Goal: Task Accomplishment & Management: Use online tool/utility

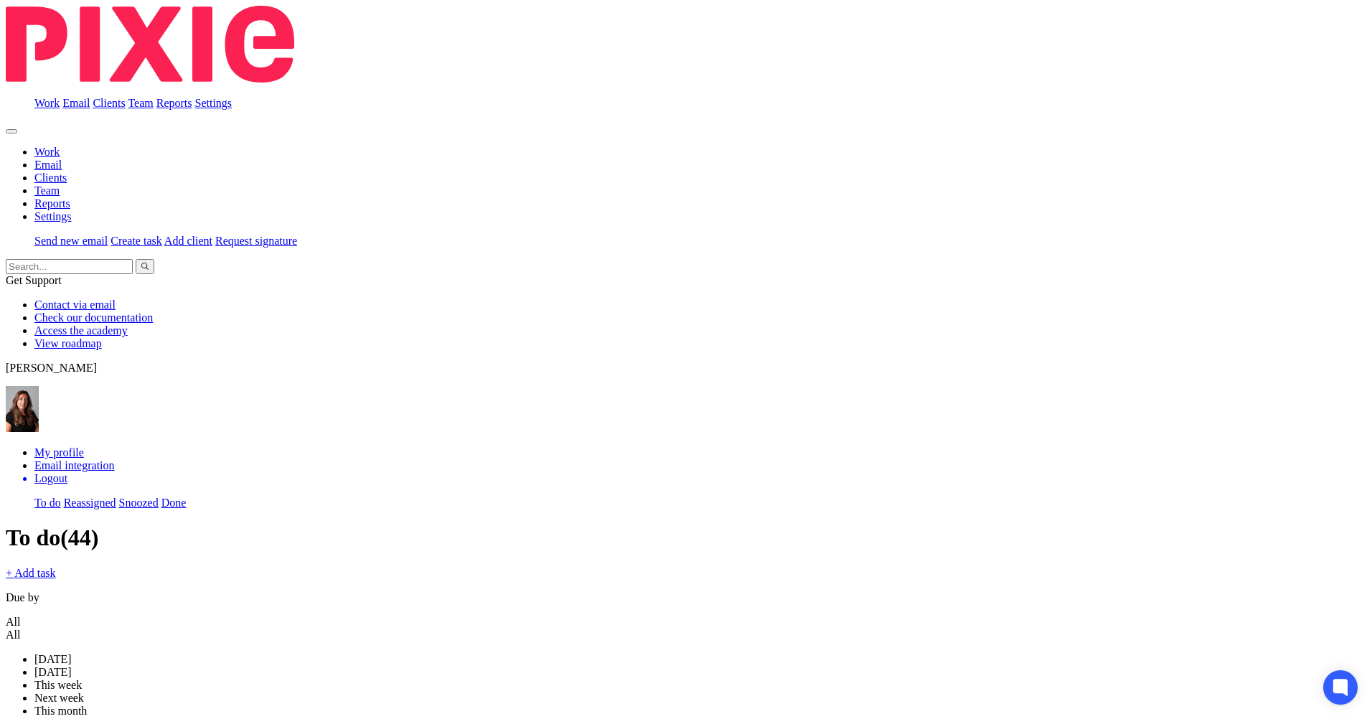
scroll to position [646, 0]
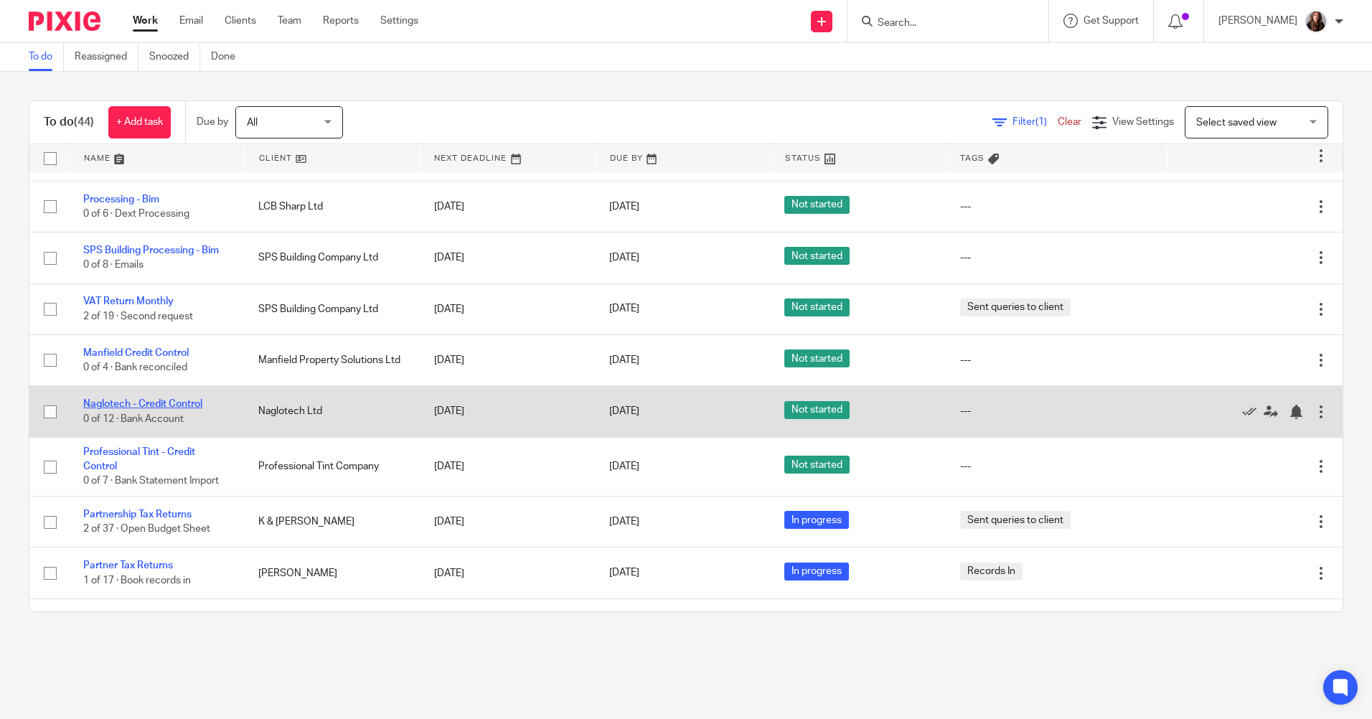
click at [179, 399] on link "Naglotech - Credit Control" at bounding box center [142, 404] width 119 height 10
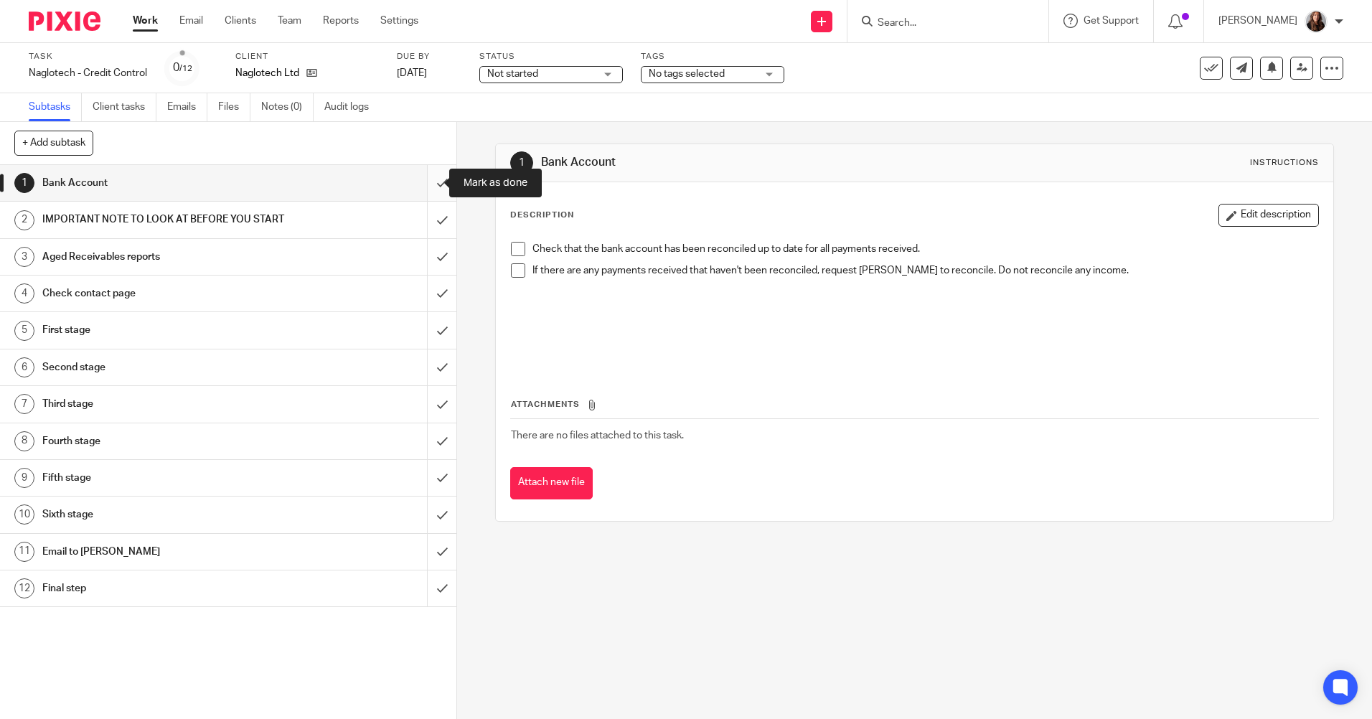
click at [426, 182] on input "submit" at bounding box center [228, 183] width 456 height 36
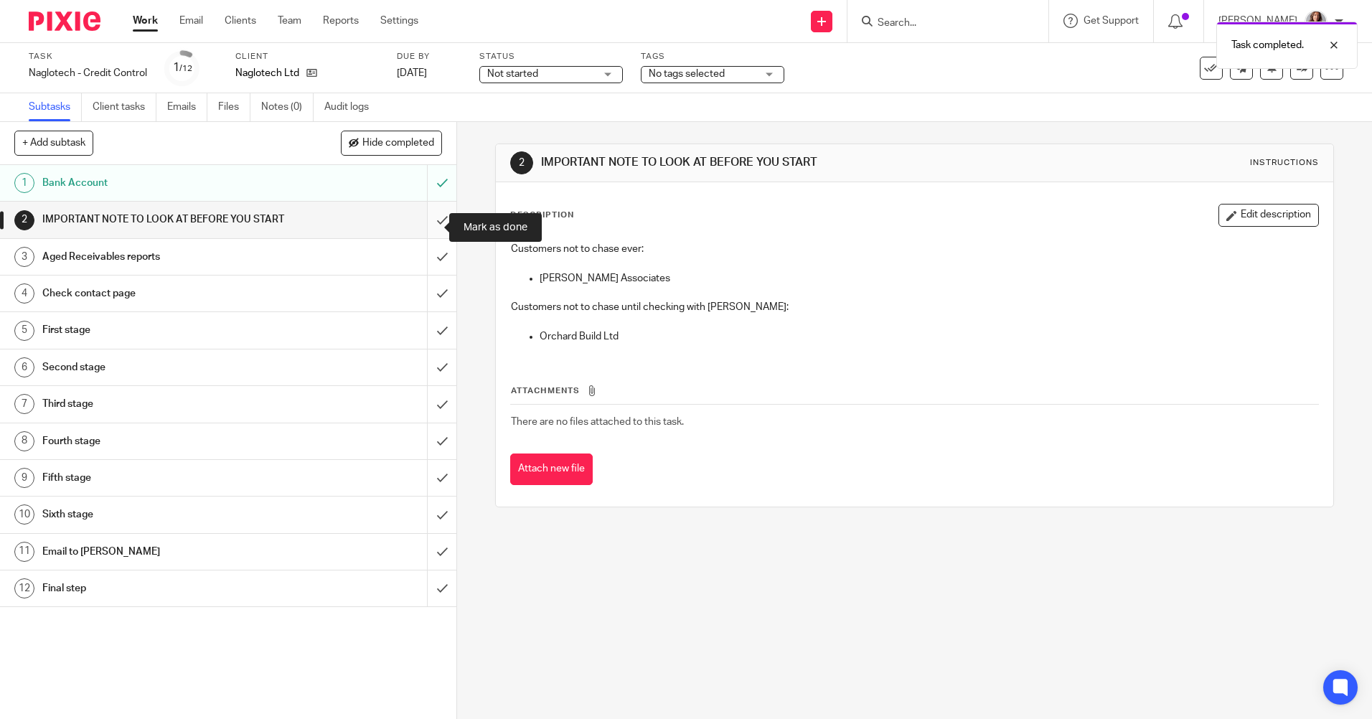
click at [429, 230] on input "submit" at bounding box center [228, 220] width 456 height 36
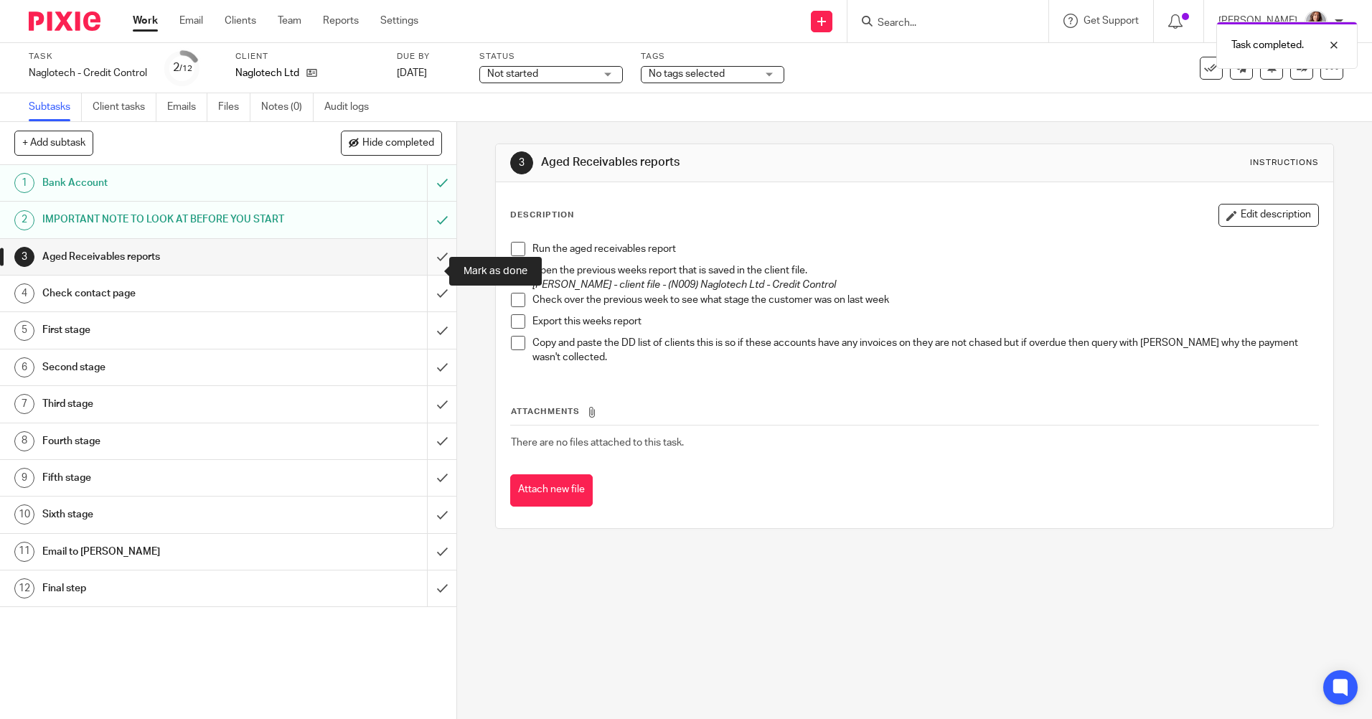
click at [431, 269] on input "submit" at bounding box center [228, 257] width 456 height 36
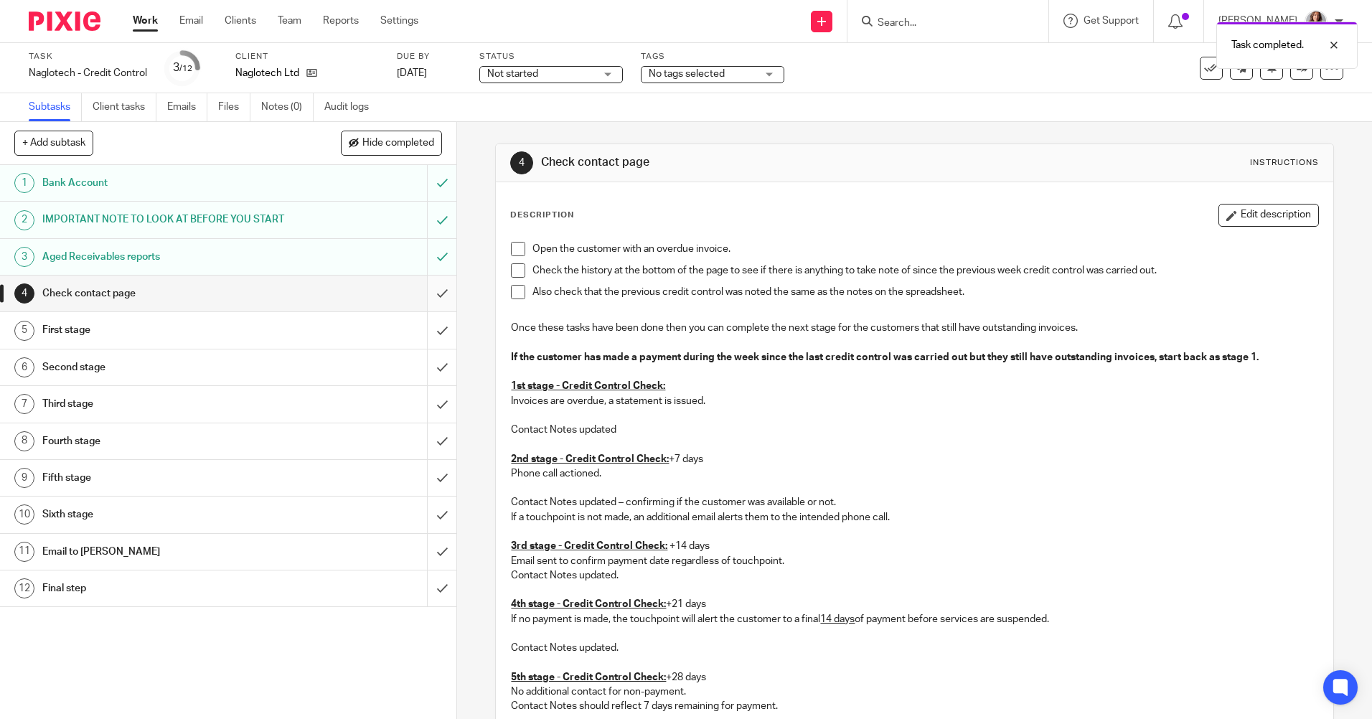
click at [423, 301] on input "submit" at bounding box center [228, 294] width 456 height 36
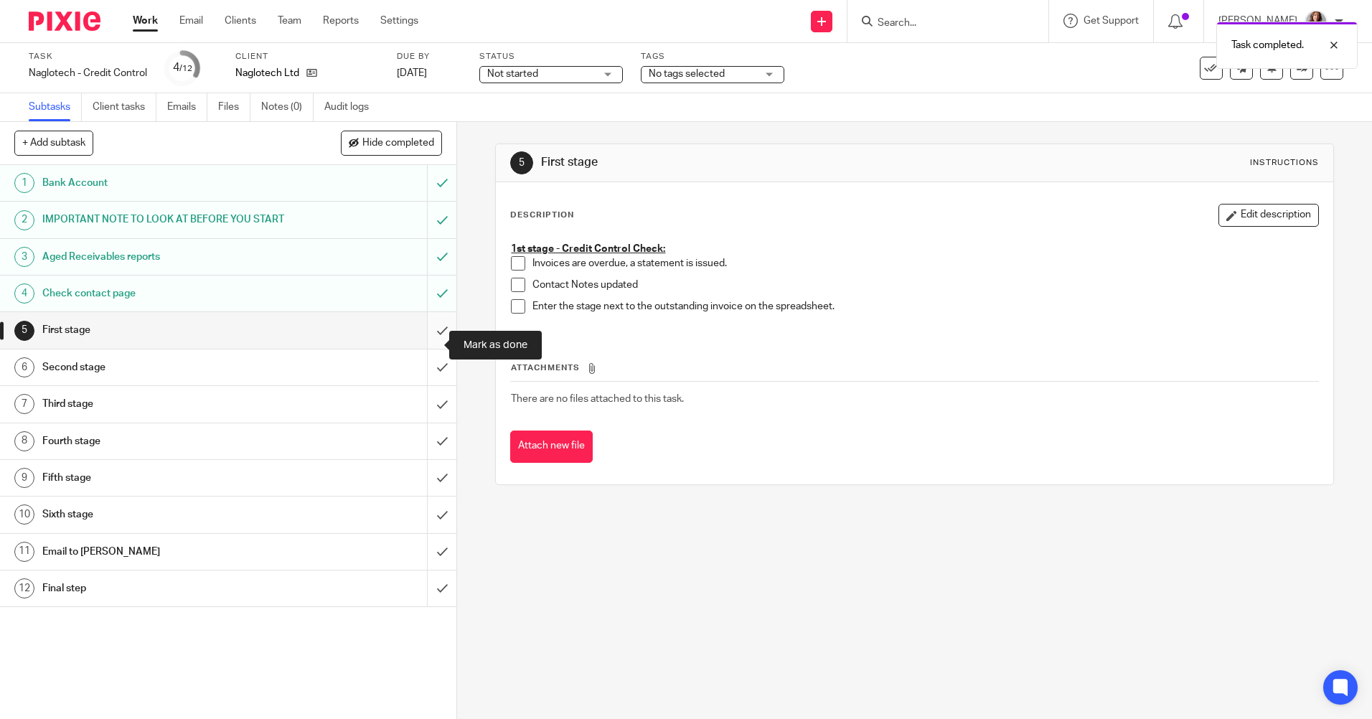
click at [424, 347] on input "submit" at bounding box center [228, 330] width 456 height 36
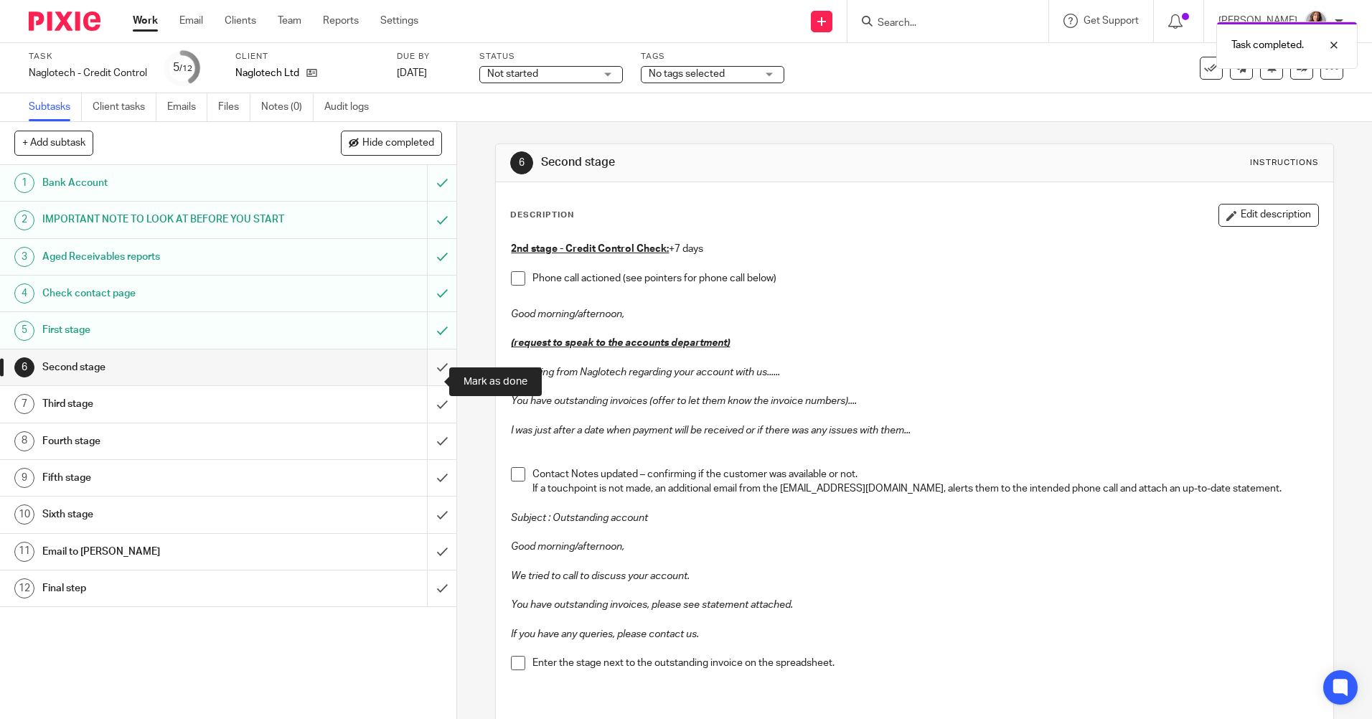
click at [429, 385] on input "submit" at bounding box center [228, 368] width 456 height 36
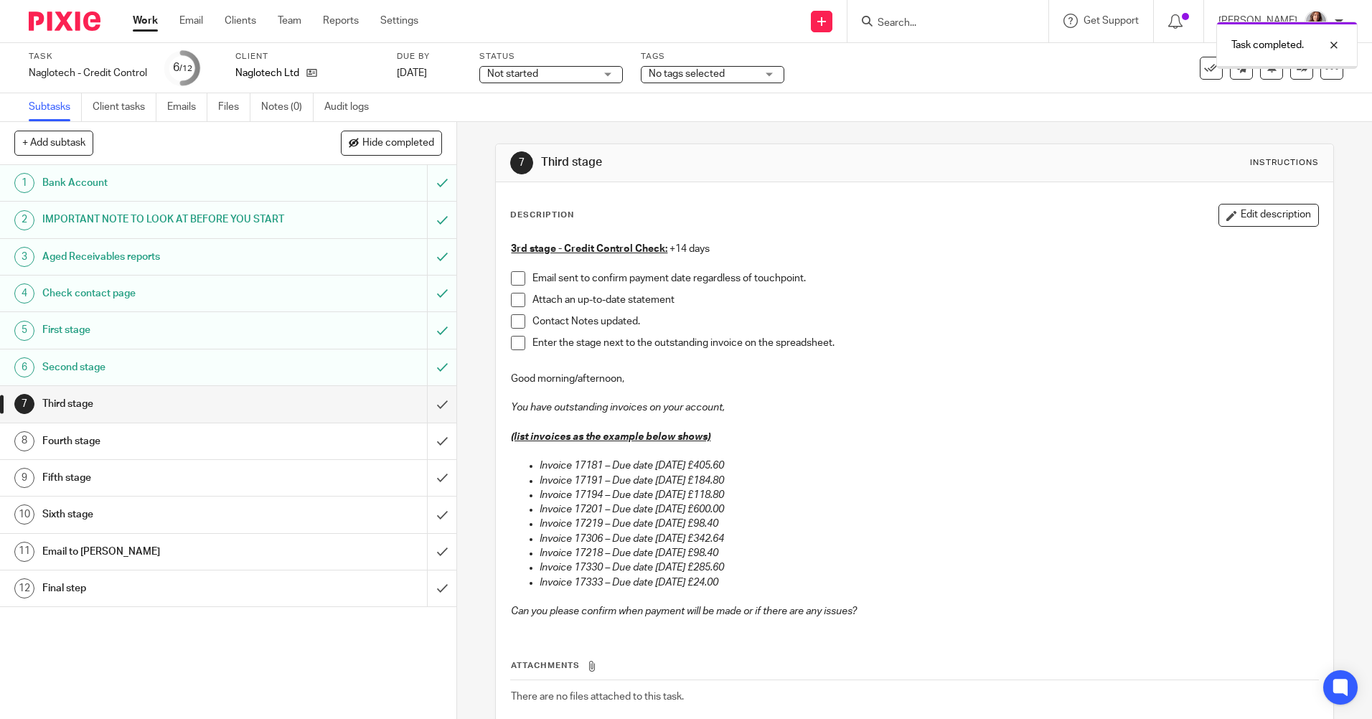
click at [429, 422] on input "submit" at bounding box center [228, 404] width 456 height 36
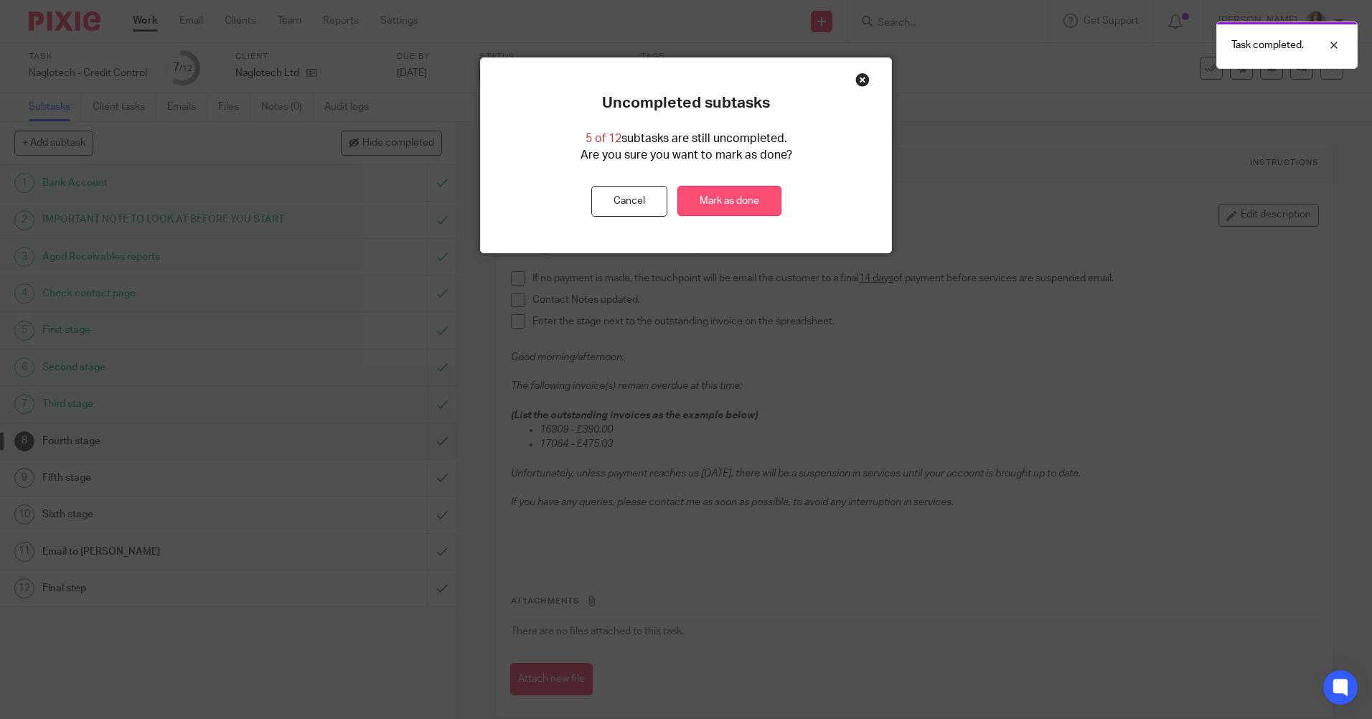
click at [759, 199] on link "Mark as done" at bounding box center [730, 201] width 104 height 31
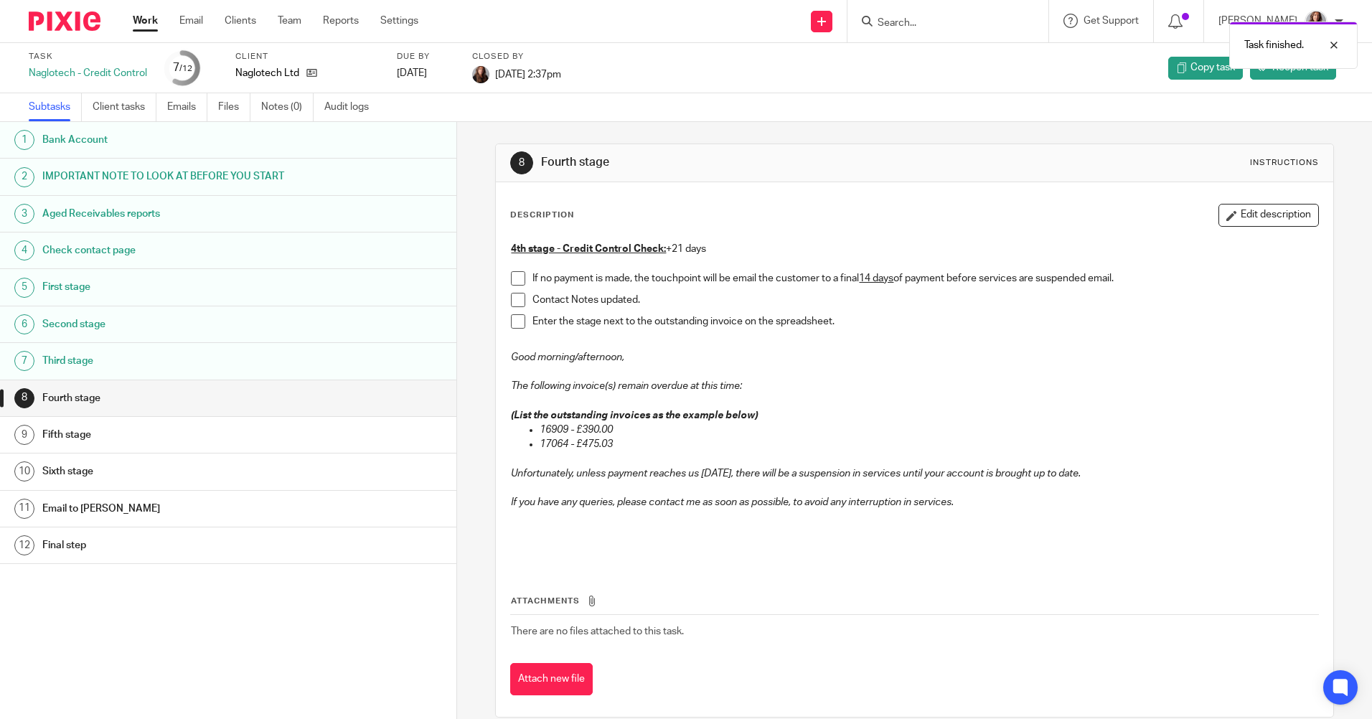
click at [146, 24] on link "Work" at bounding box center [145, 21] width 25 height 14
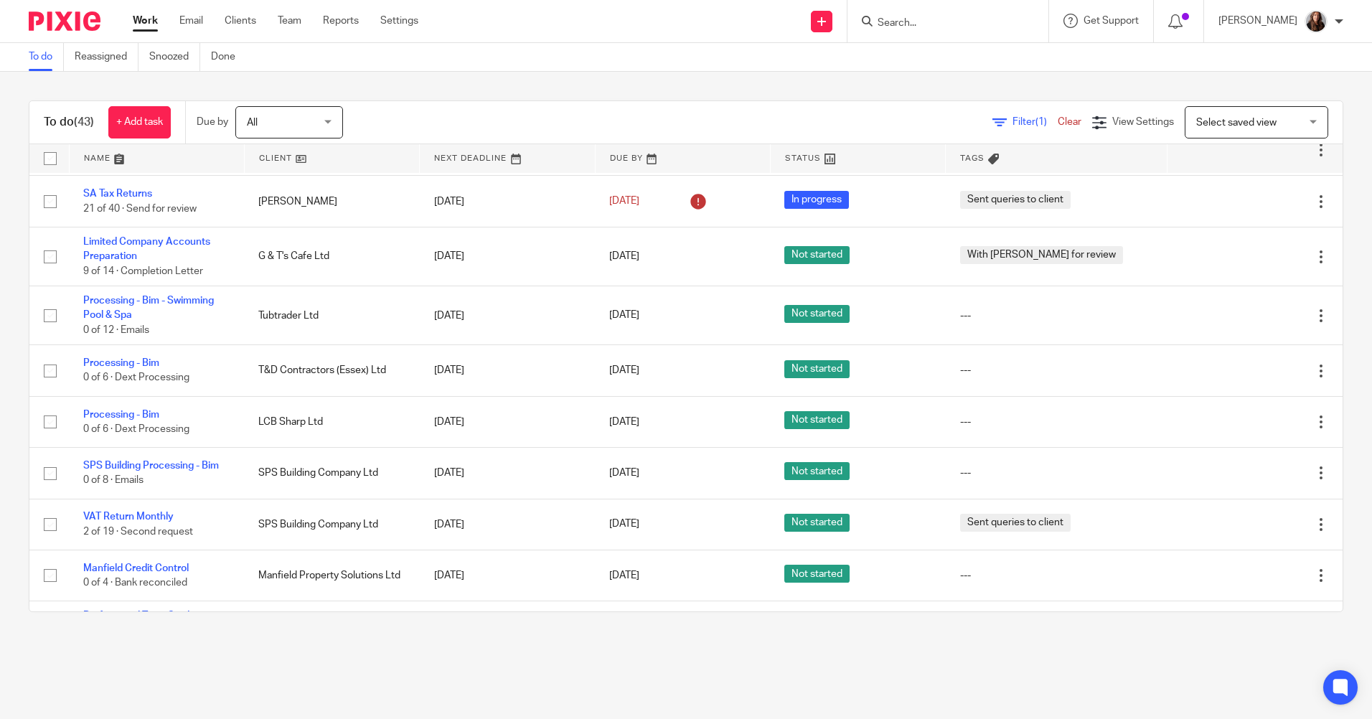
scroll to position [646, 0]
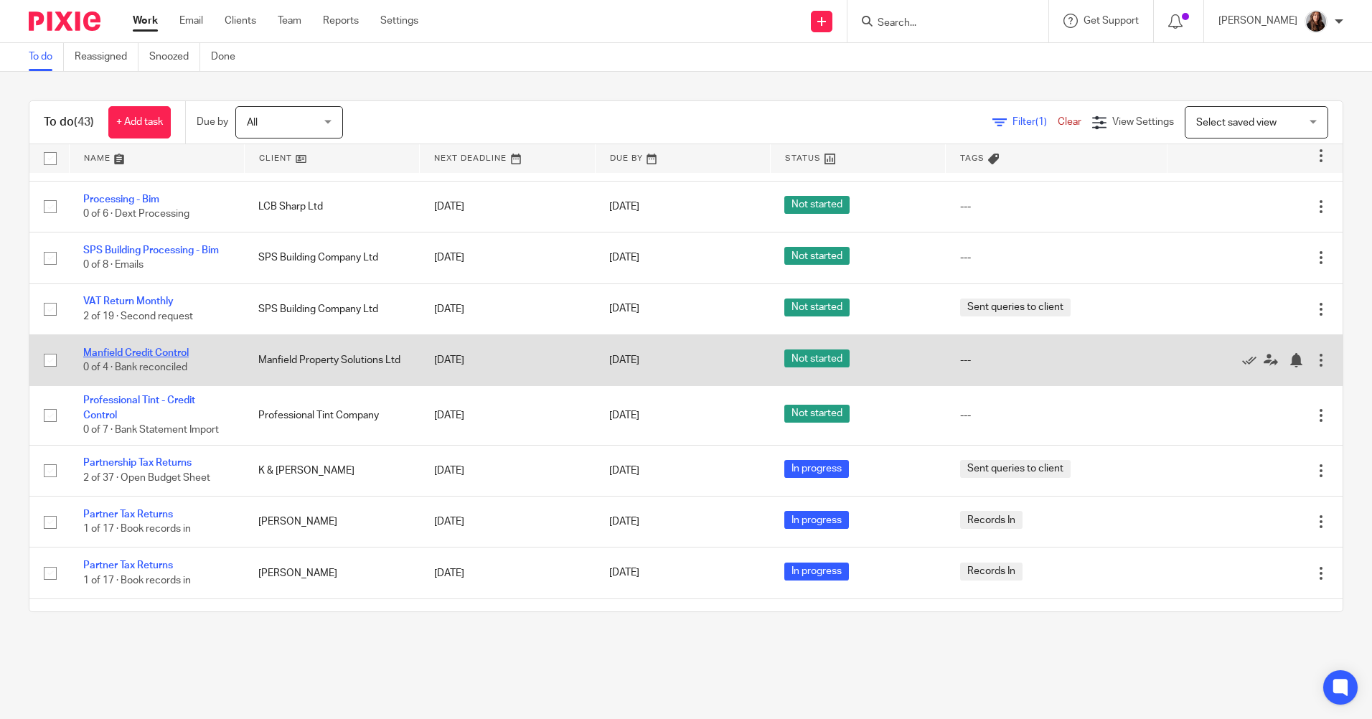
click at [153, 352] on link "Manfield Credit Control" at bounding box center [136, 353] width 106 height 10
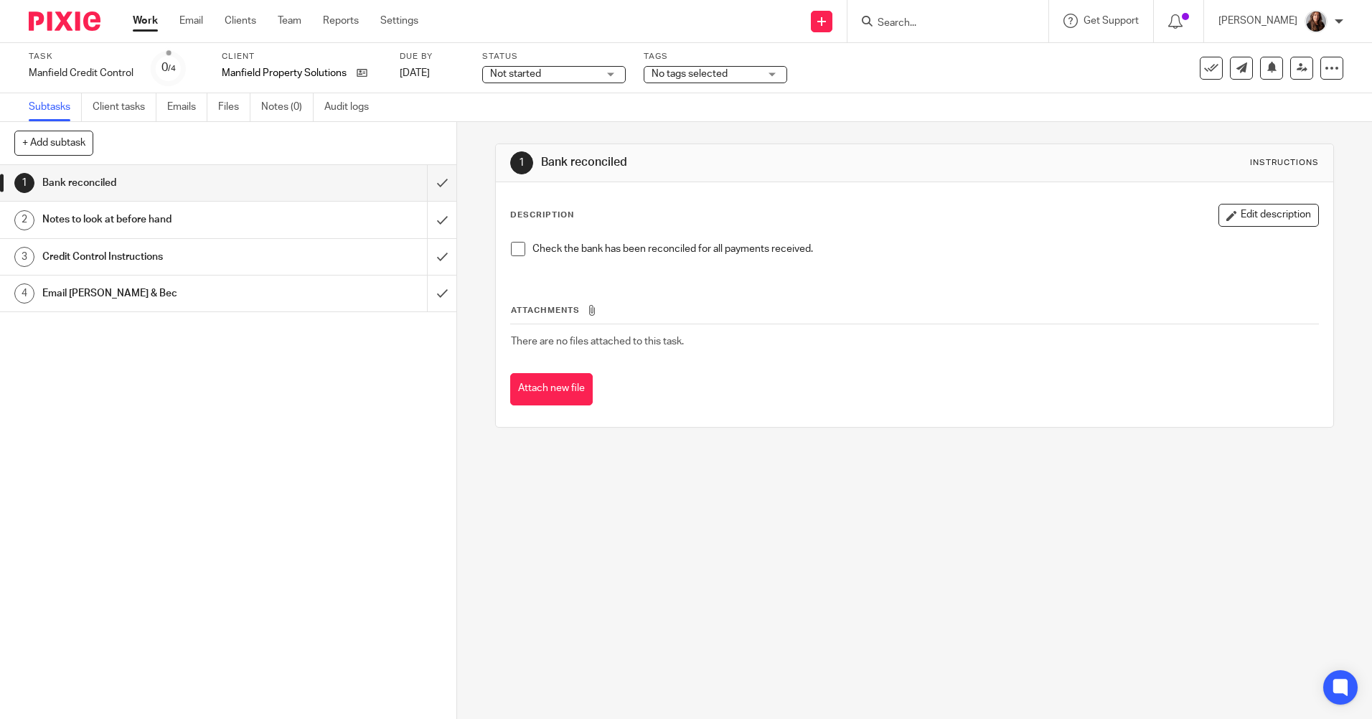
click at [511, 245] on span at bounding box center [518, 249] width 14 height 14
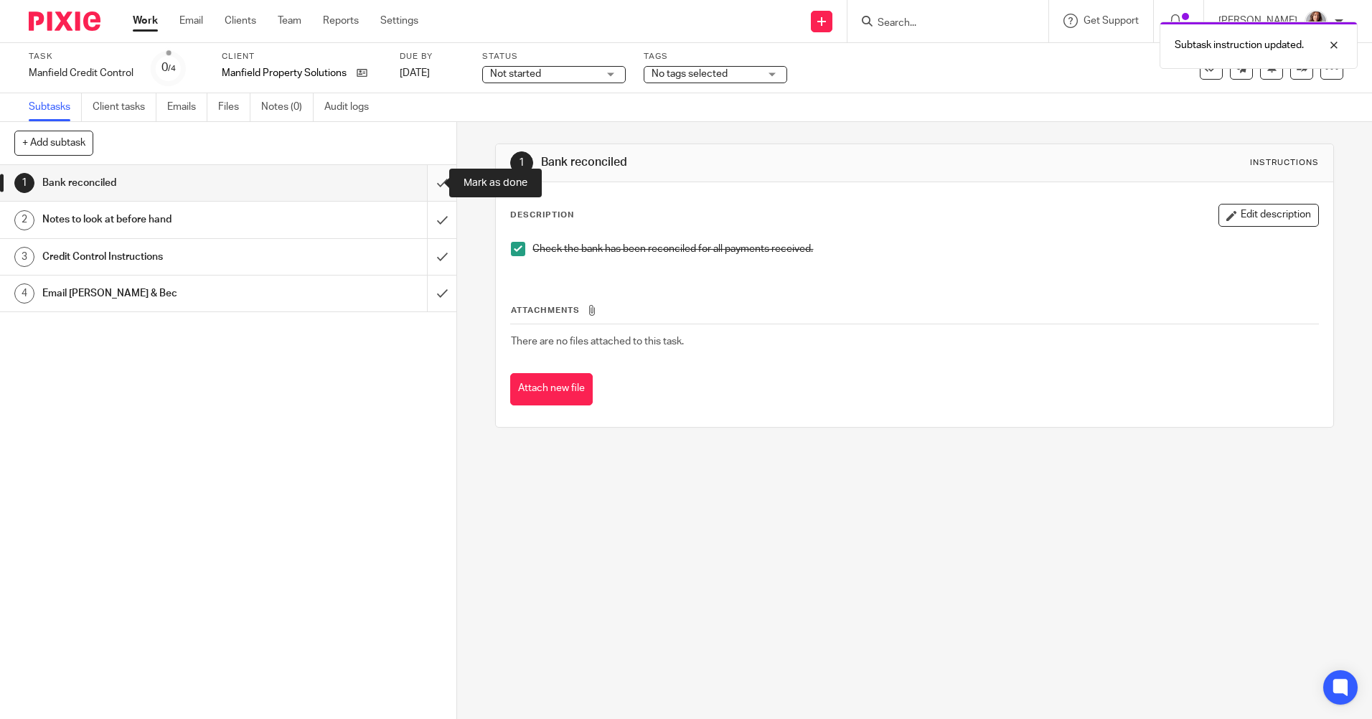
click at [431, 185] on input "submit" at bounding box center [228, 183] width 456 height 36
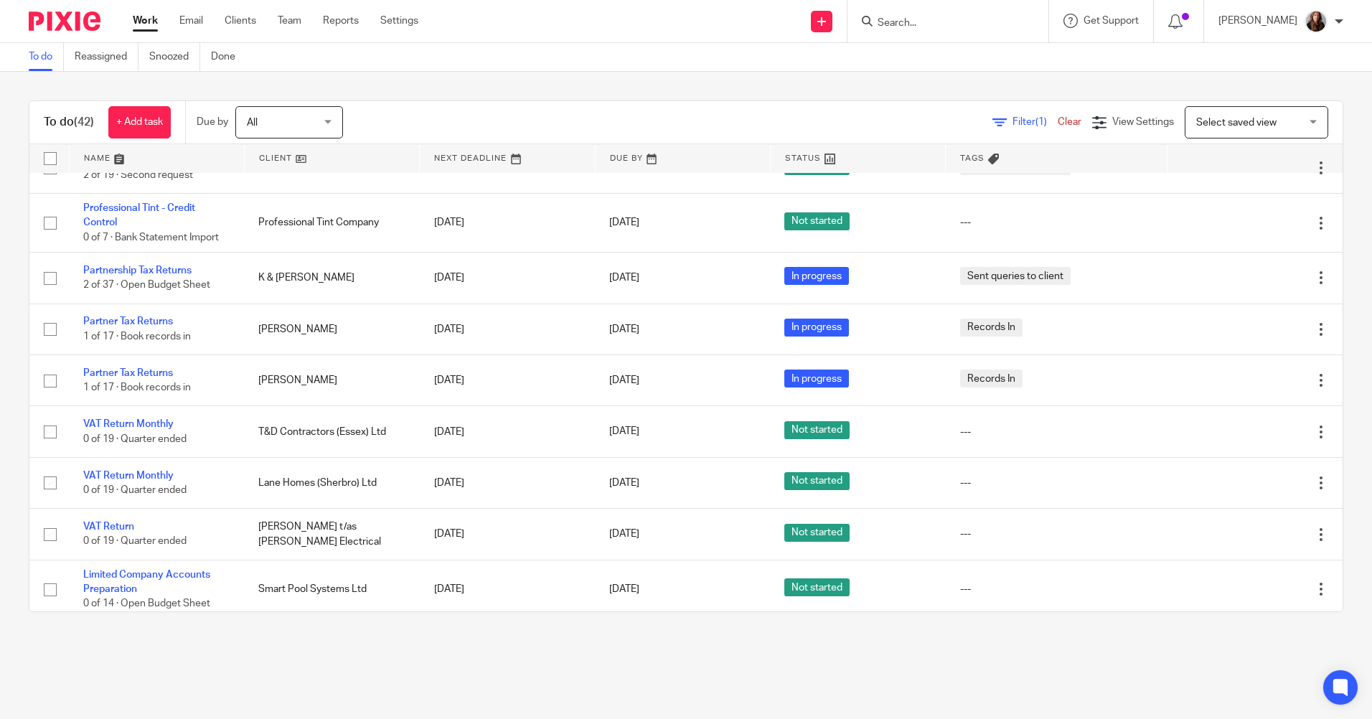
scroll to position [789, 0]
